Goal: Task Accomplishment & Management: Manage account settings

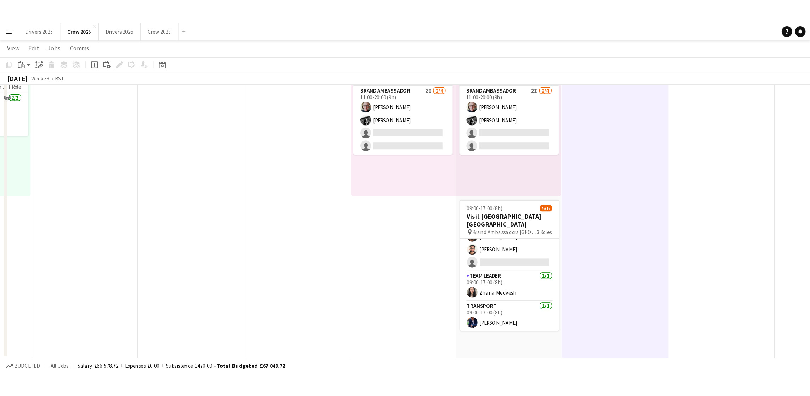
scroll to position [29, 0]
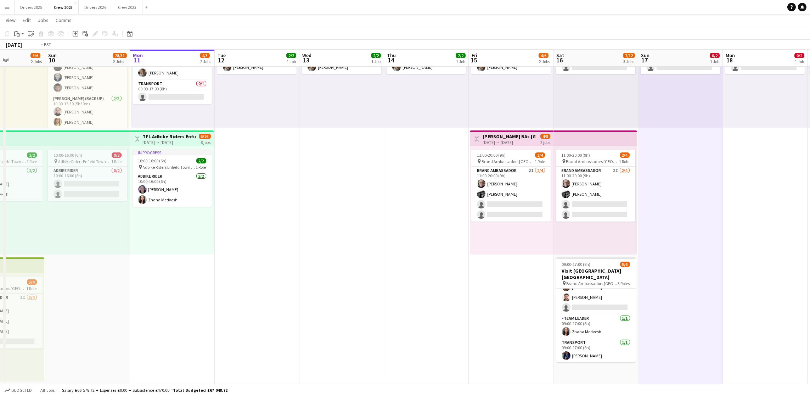
drag, startPoint x: 198, startPoint y: 288, endPoint x: 545, endPoint y: 251, distance: 349.8
click at [545, 251] on app-calendar-viewport "Sat 9 5/6 2 Jobs Sun 10 28/31 2 Jobs Mon 11 4/5 2 Jobs Tue 12 2/2 1 Job Wed 13 …" at bounding box center [405, 166] width 810 height 435
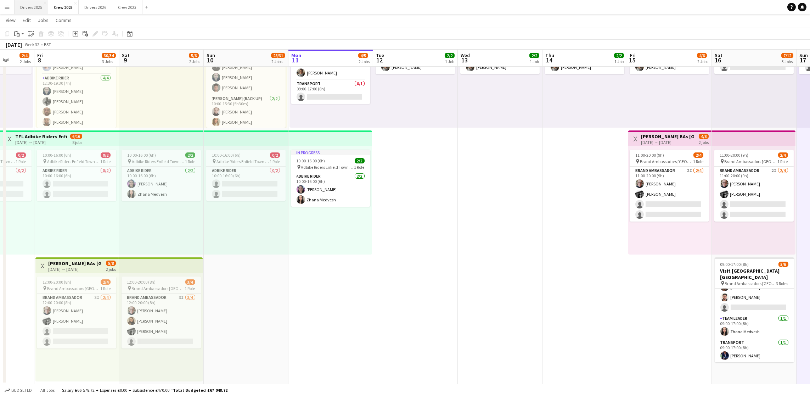
click at [32, 6] on button "Drivers 2025 Close" at bounding box center [32, 7] width 34 height 14
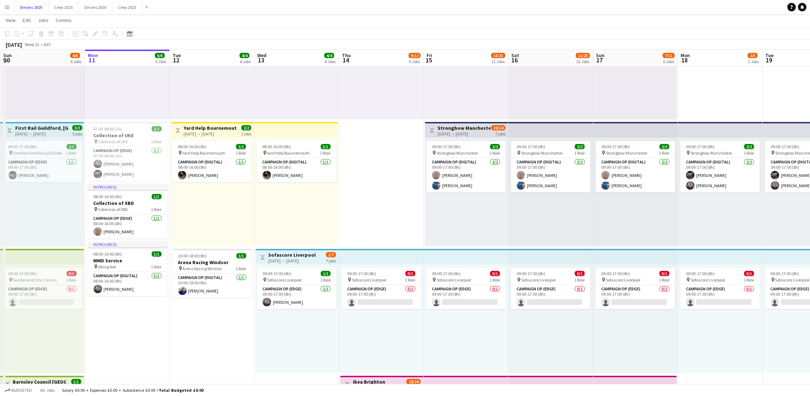
scroll to position [213, 0]
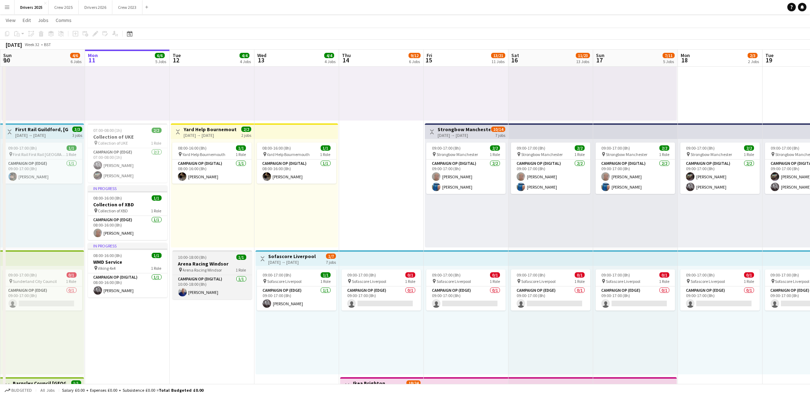
click at [199, 257] on span "10:00-18:00 (8h)" at bounding box center [192, 256] width 29 height 5
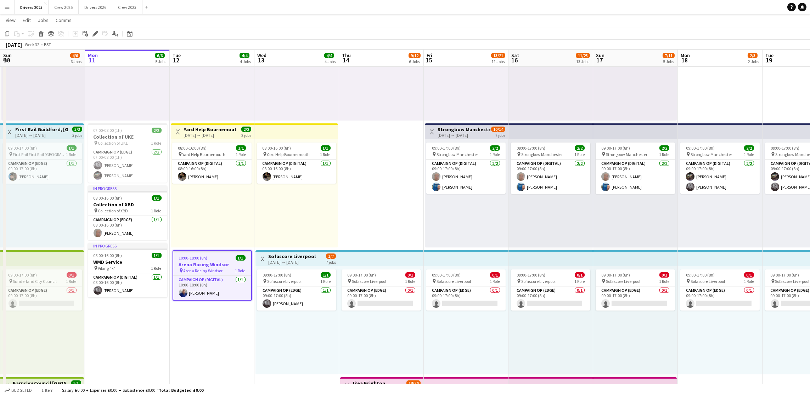
click at [96, 32] on icon at bounding box center [97, 32] width 2 height 2
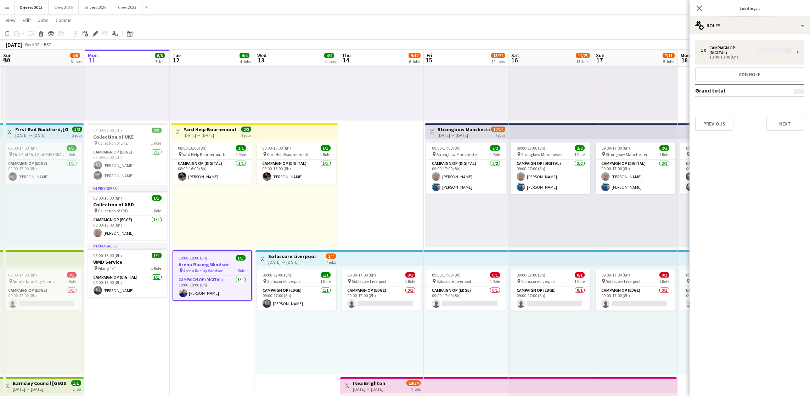
type input "**********"
click at [646, 114] on button "Next" at bounding box center [785, 119] width 38 height 14
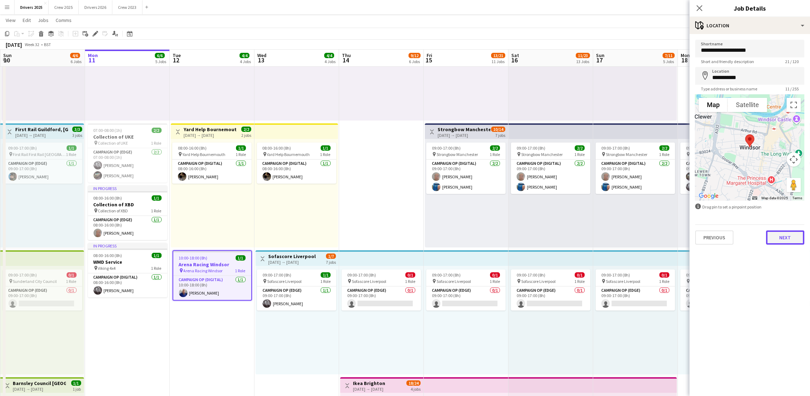
click at [646, 243] on button "Next" at bounding box center [785, 237] width 38 height 14
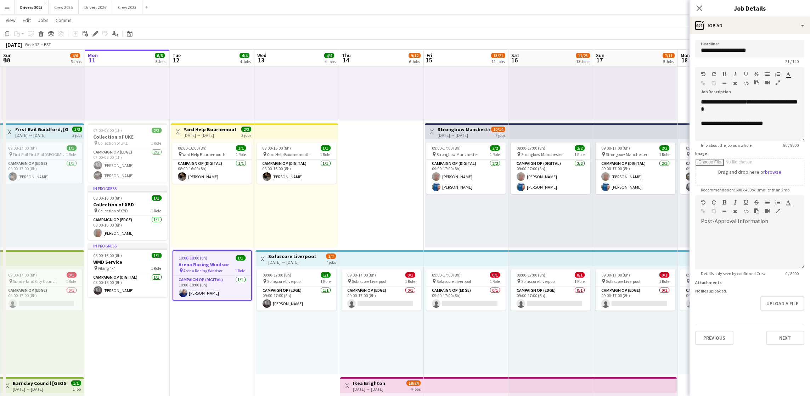
click at [646, 279] on form "**********" at bounding box center [749, 192] width 120 height 305
click at [646, 279] on button "Upload a file" at bounding box center [782, 303] width 44 height 14
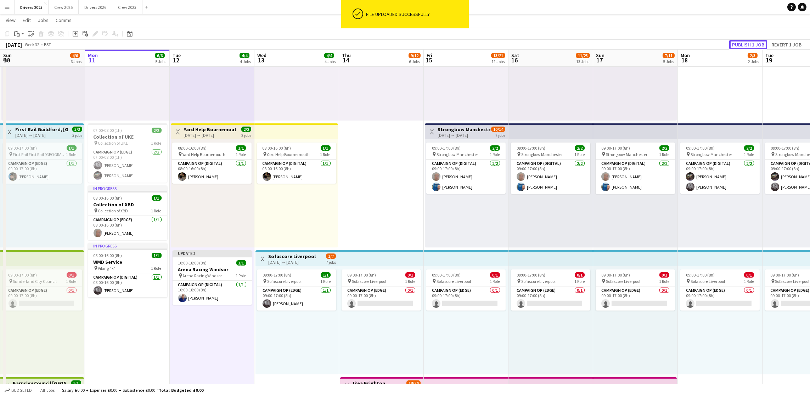
click at [646, 43] on button "Publish 1 job" at bounding box center [748, 44] width 38 height 9
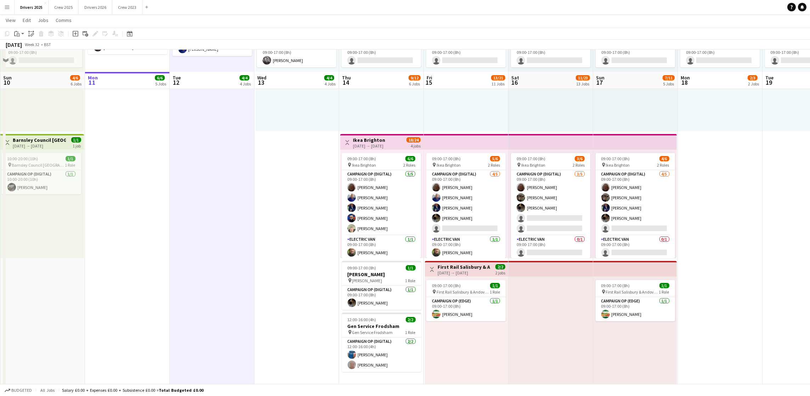
scroll to position [478, 0]
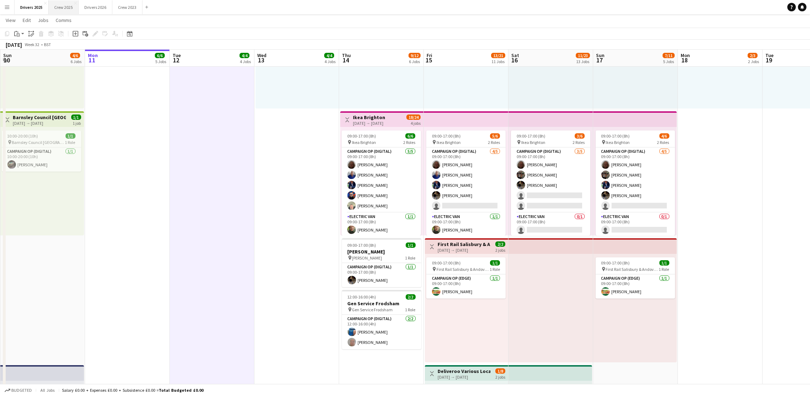
click at [64, 4] on button "Crew 2025 Close" at bounding box center [64, 7] width 30 height 14
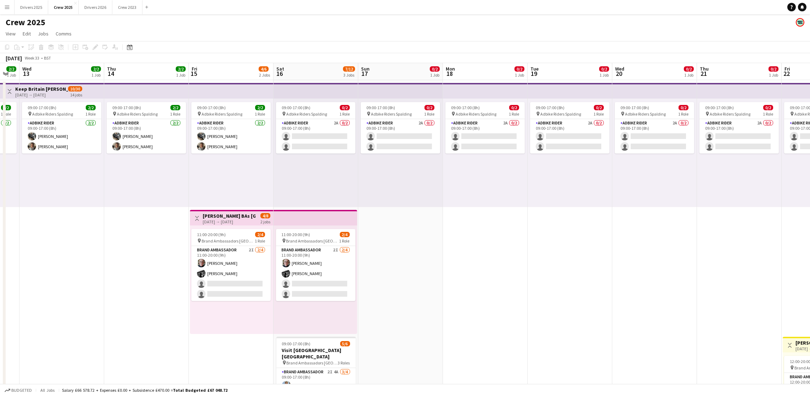
scroll to position [0, 266]
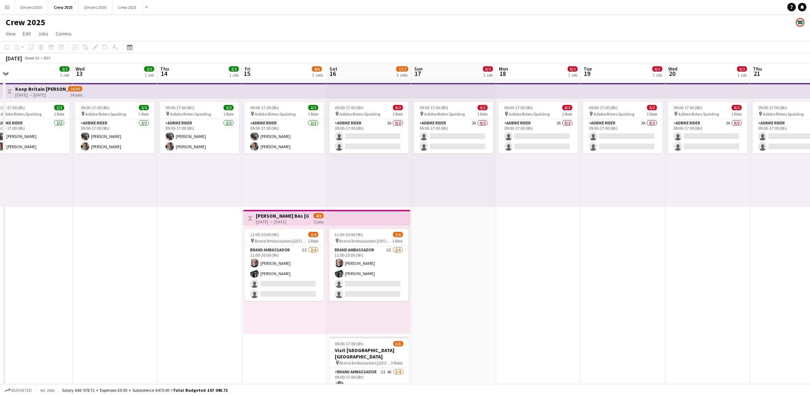
drag, startPoint x: 689, startPoint y: 222, endPoint x: 507, endPoint y: 249, distance: 183.6
click at [507, 249] on app-calendar-viewport "Sat 9 5/6 2 Jobs Sun 10 28/31 2 Jobs Mon 11 4/5 2 Jobs Tue 12 2/2 1 Job Wed 13 …" at bounding box center [405, 263] width 810 height 400
click at [376, 142] on app-card-role "Adbike Rider 2A 0/2 09:00-17:00 (8h) single-neutral-actions single-neutral-acti…" at bounding box center [368, 136] width 79 height 34
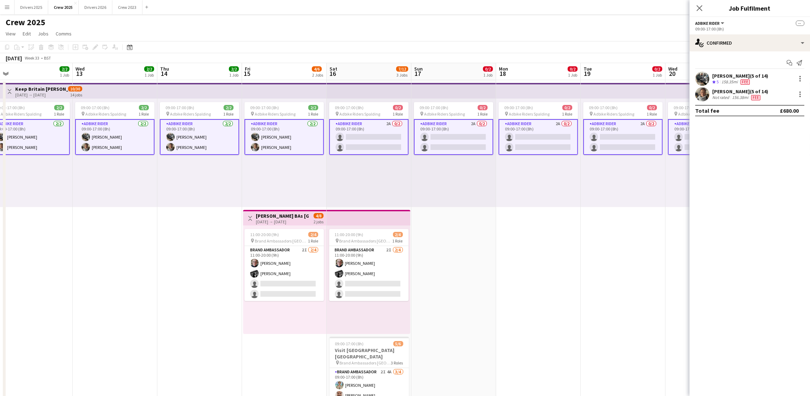
click at [377, 137] on app-card-role "Adbike Rider 2A 0/2 09:00-17:00 (8h) single-neutral-actions single-neutral-acti…" at bounding box center [368, 137] width 79 height 36
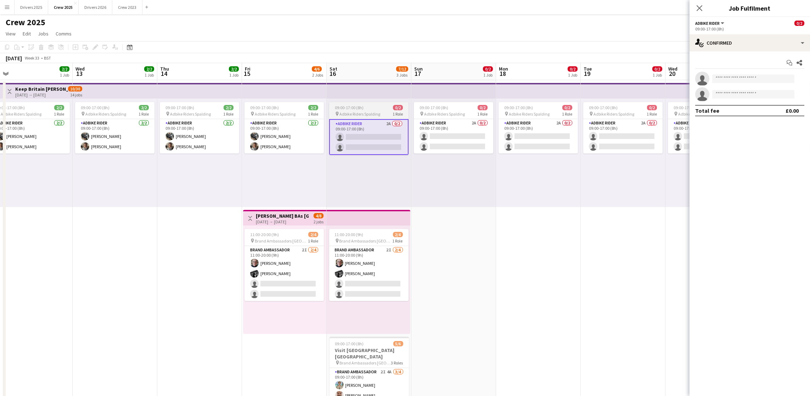
click at [371, 146] on app-card-role "Adbike Rider 2A 0/2 09:00-17:00 (8h) single-neutral-actions single-neutral-acti…" at bounding box center [368, 137] width 79 height 36
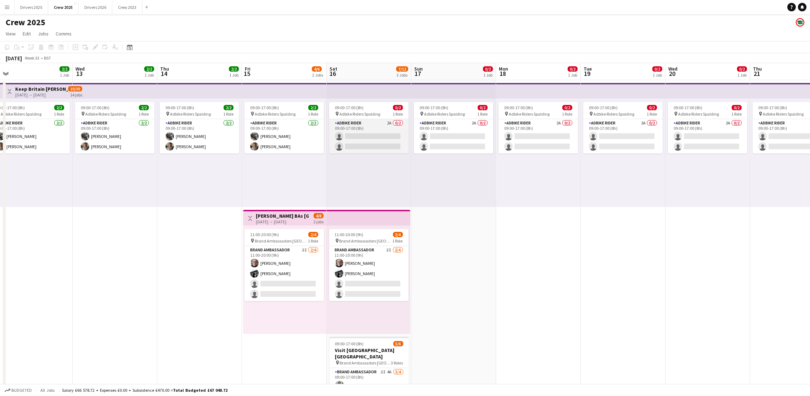
click at [382, 138] on app-card-role "Adbike Rider 2A 0/2 09:00-17:00 (8h) single-neutral-actions single-neutral-acti…" at bounding box center [368, 136] width 79 height 34
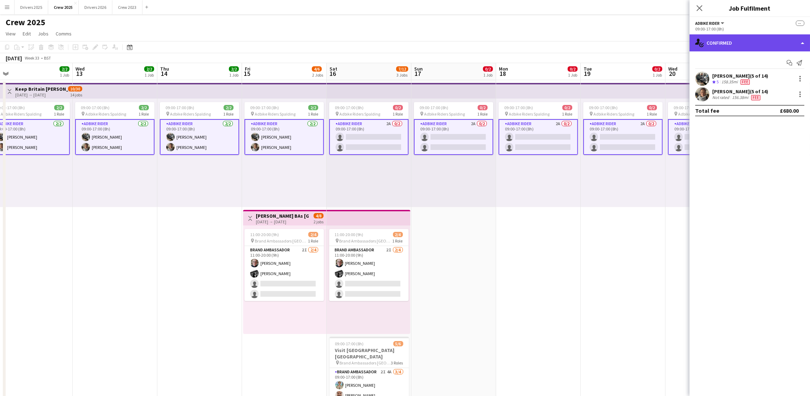
click at [646, 43] on div "single-neutral-actions-check-2 Confirmed" at bounding box center [749, 42] width 120 height 17
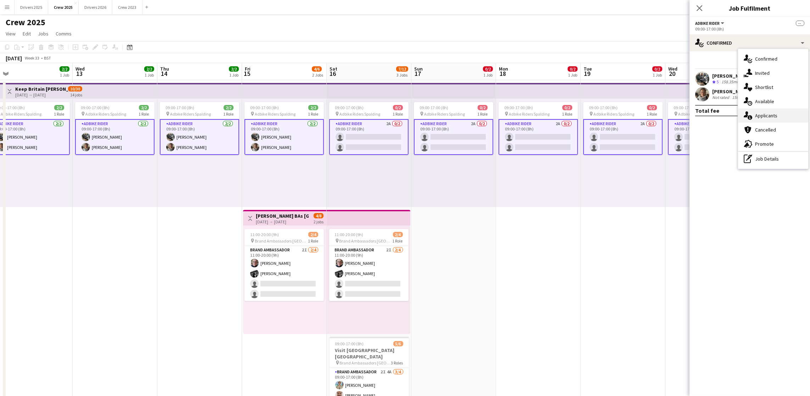
click at [646, 118] on div "single-neutral-actions-information Applicants" at bounding box center [773, 115] width 70 height 14
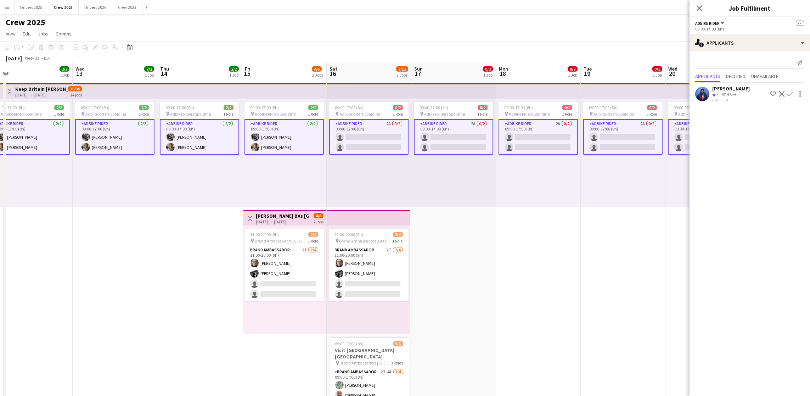
scroll to position [0, 213]
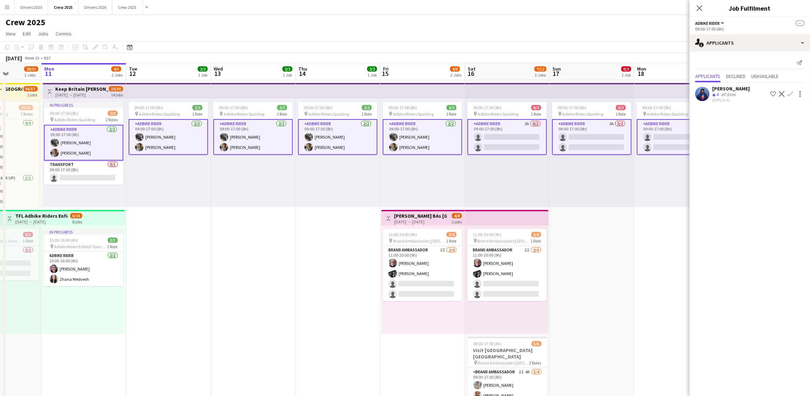
drag, startPoint x: 543, startPoint y: 253, endPoint x: 646, endPoint y: 237, distance: 104.2
click at [646, 237] on app-calendar-viewport "Fri 8 30/34 3 Jobs Sat 9 5/6 2 Jobs Sun 10 28/31 2 Jobs Mon 11 4/5 2 Jobs Tue 1…" at bounding box center [405, 263] width 810 height 400
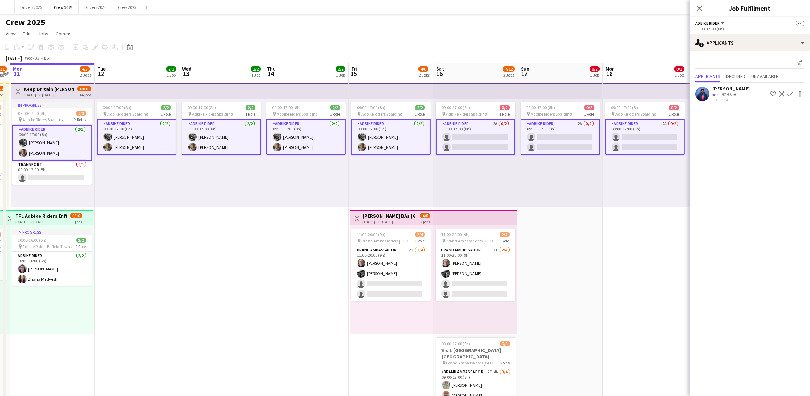
drag, startPoint x: 599, startPoint y: 231, endPoint x: 565, endPoint y: 230, distance: 33.7
click at [565, 230] on app-calendar-viewport "Fri 8 30/34 3 Jobs Sat 9 5/6 2 Jobs Sun 10 28/31 2 Jobs Mon 11 4/5 2 Jobs Tue 1…" at bounding box center [405, 263] width 810 height 400
